Goal: Find specific page/section: Find specific page/section

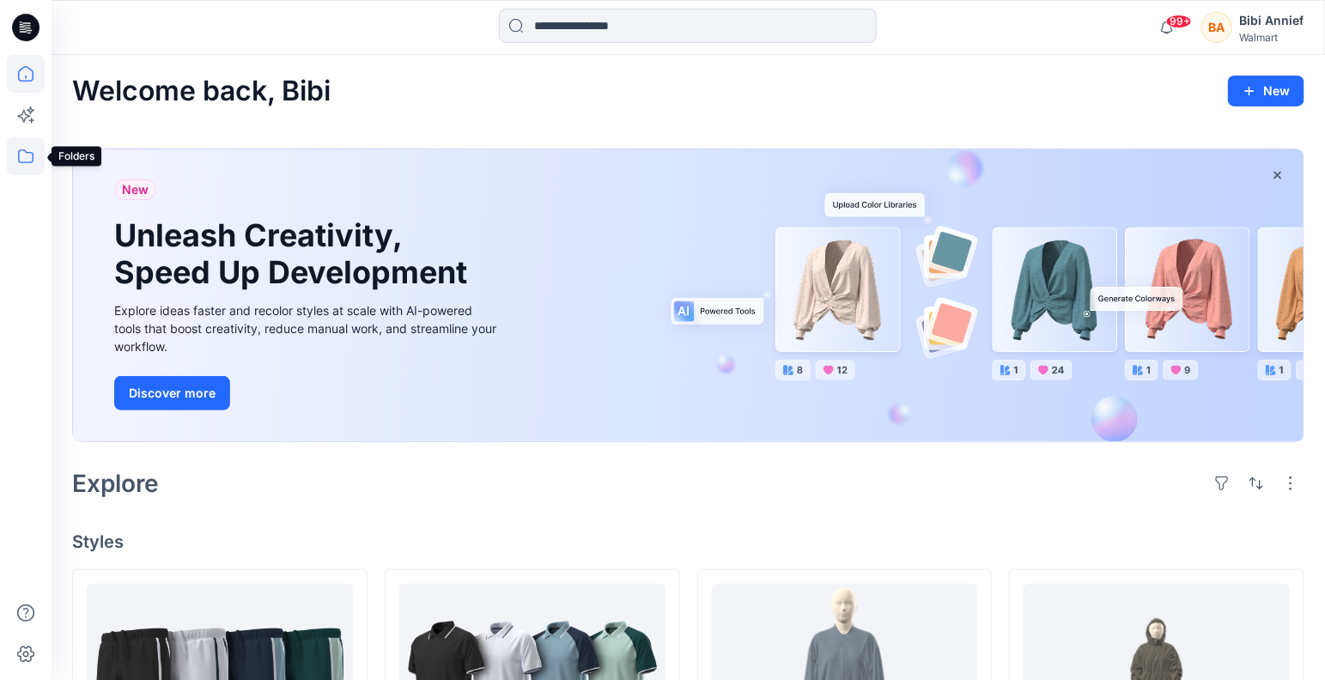
click at [21, 155] on icon at bounding box center [26, 156] width 38 height 38
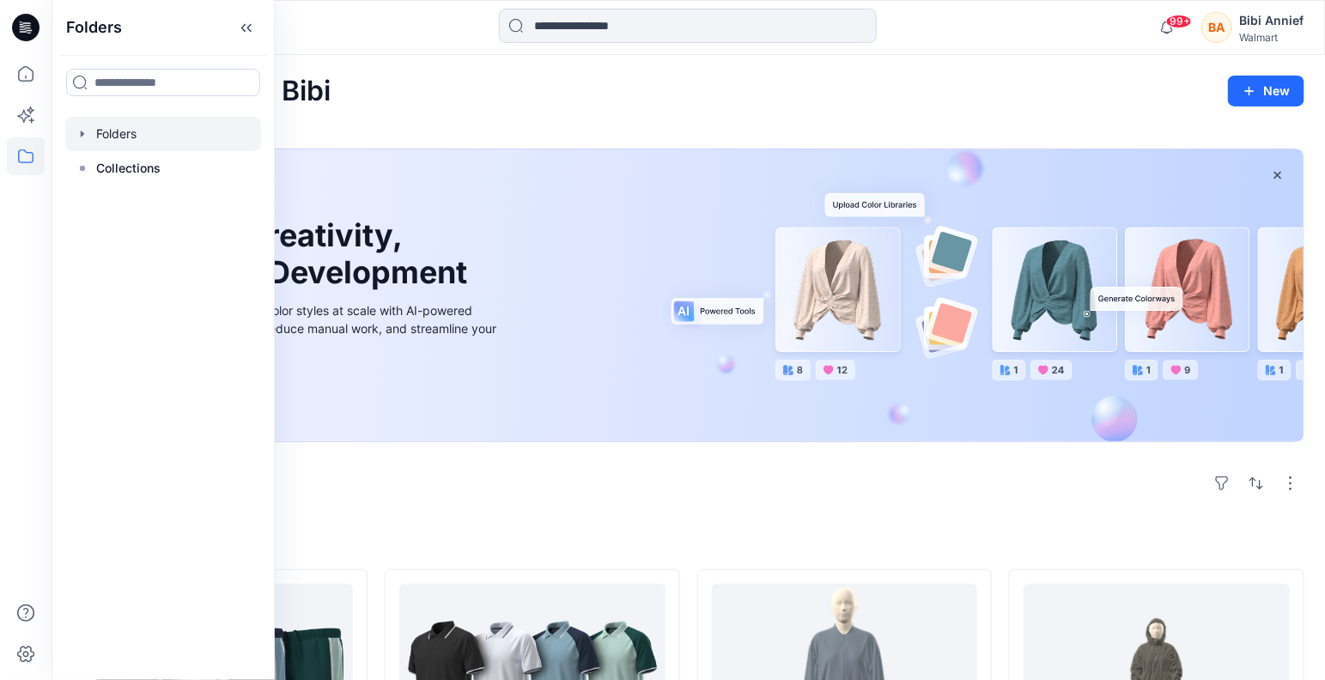
click at [123, 130] on div at bounding box center [163, 134] width 196 height 34
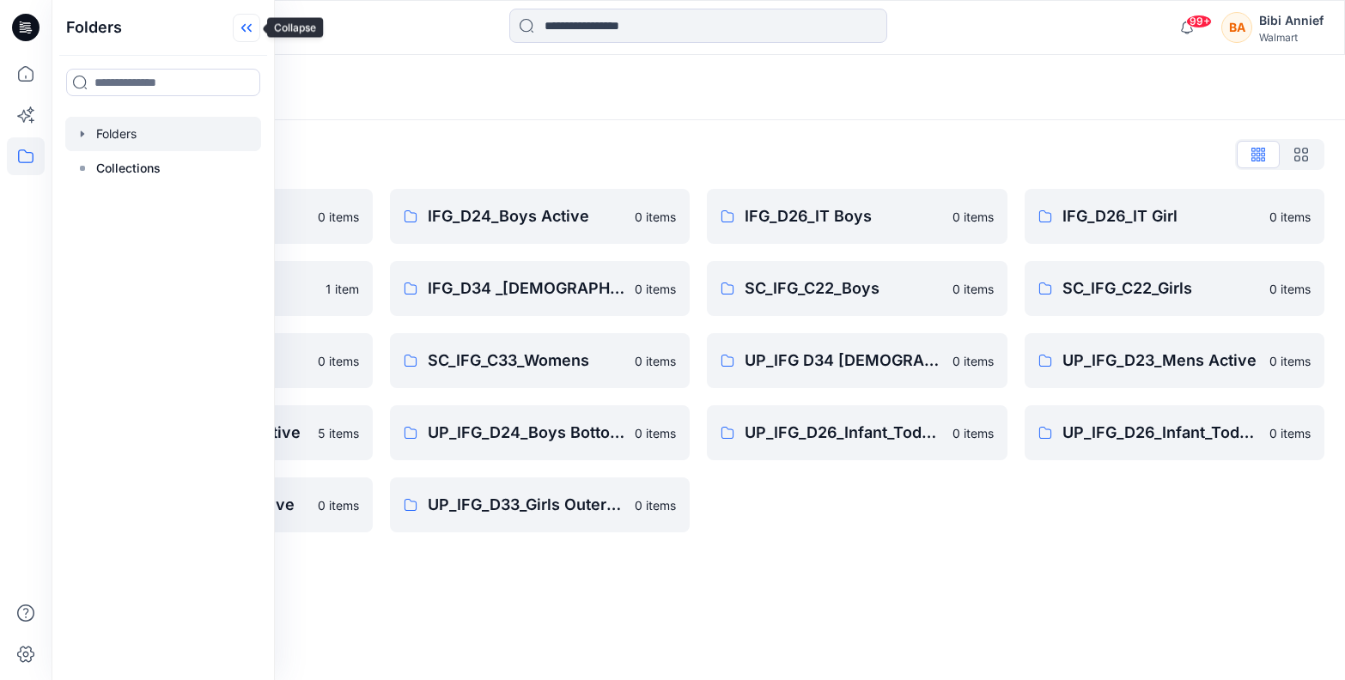
click at [250, 25] on icon at bounding box center [249, 28] width 4 height 9
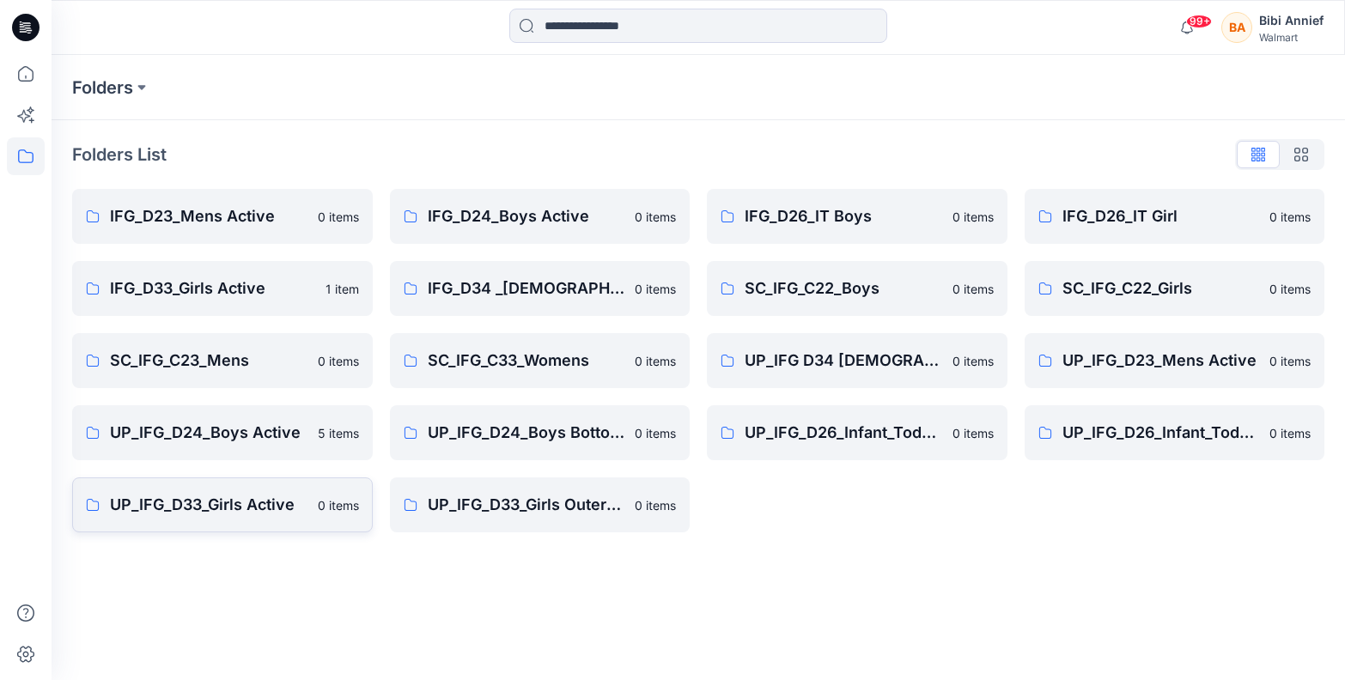
click at [250, 511] on p "UP_IFG_D33_Girls Active" at bounding box center [209, 505] width 198 height 24
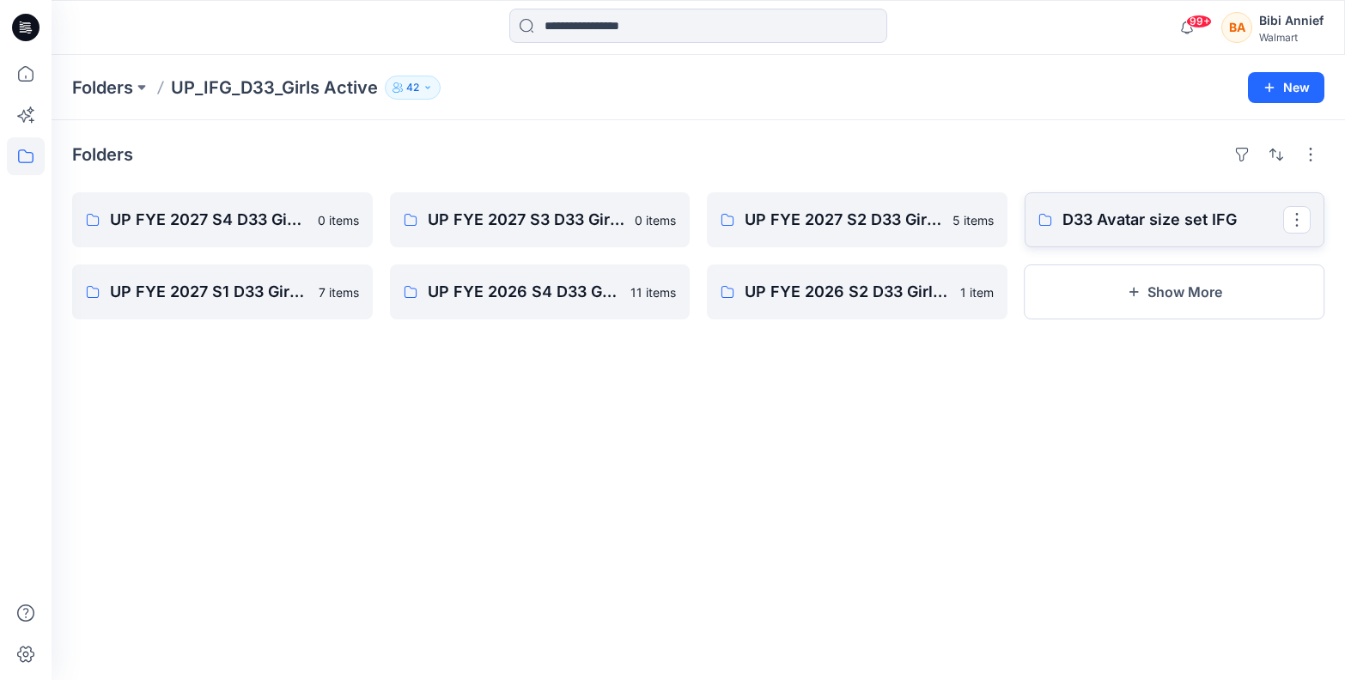
click at [1106, 222] on p "D33 Avatar size set IFG" at bounding box center [1173, 220] width 222 height 24
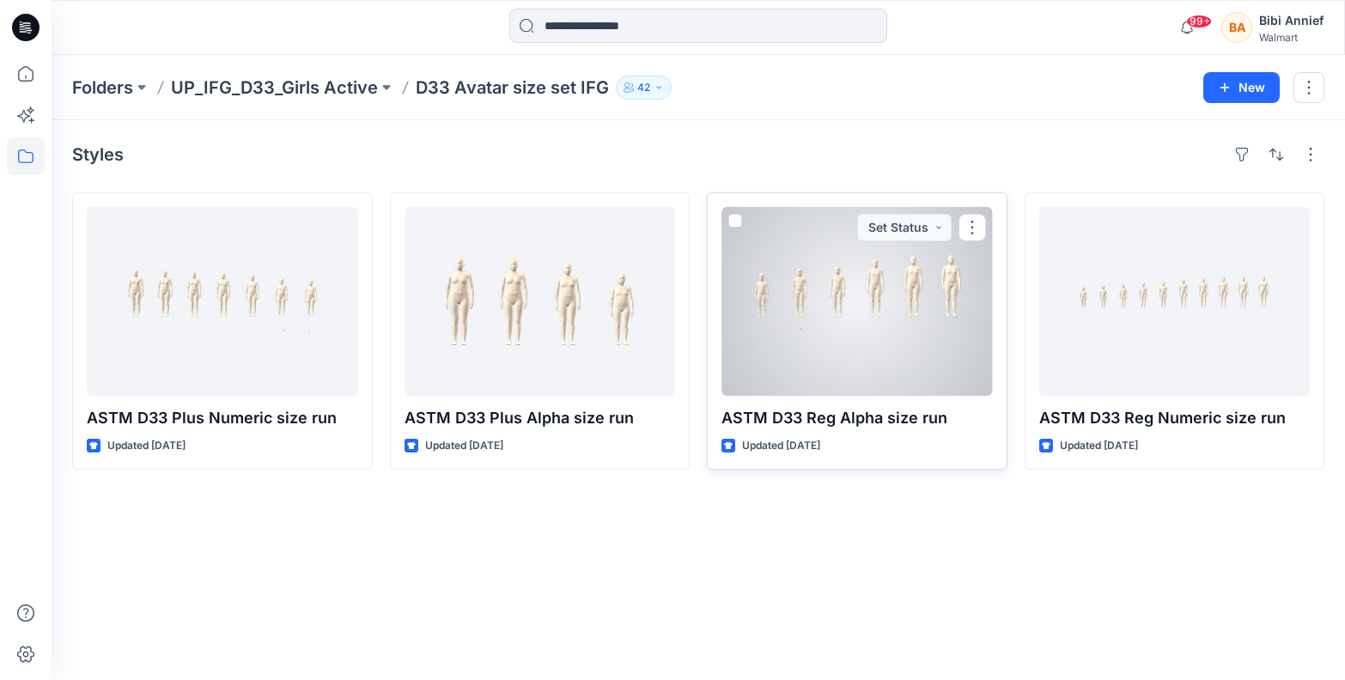
click at [913, 361] on div at bounding box center [856, 301] width 271 height 189
